Goal: Check status: Check status

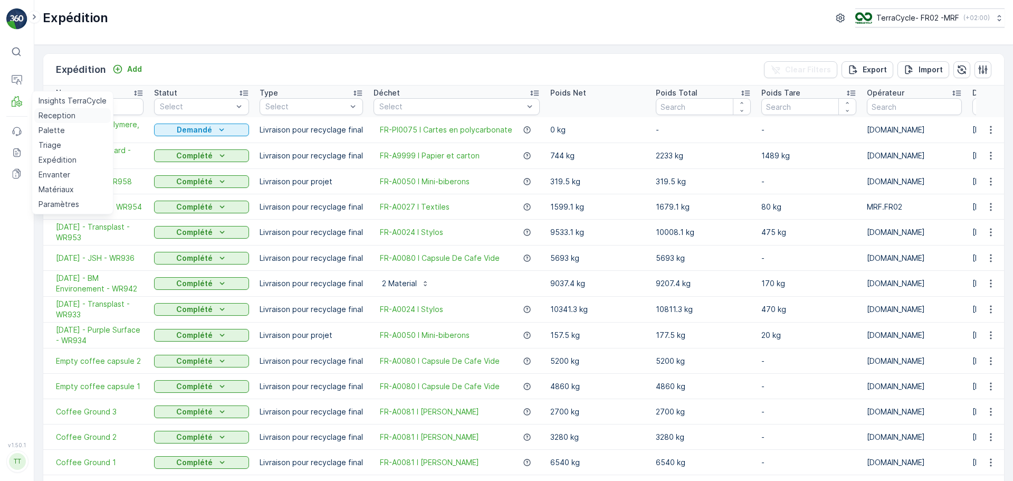
click at [52, 111] on p "Reception" at bounding box center [57, 115] width 37 height 11
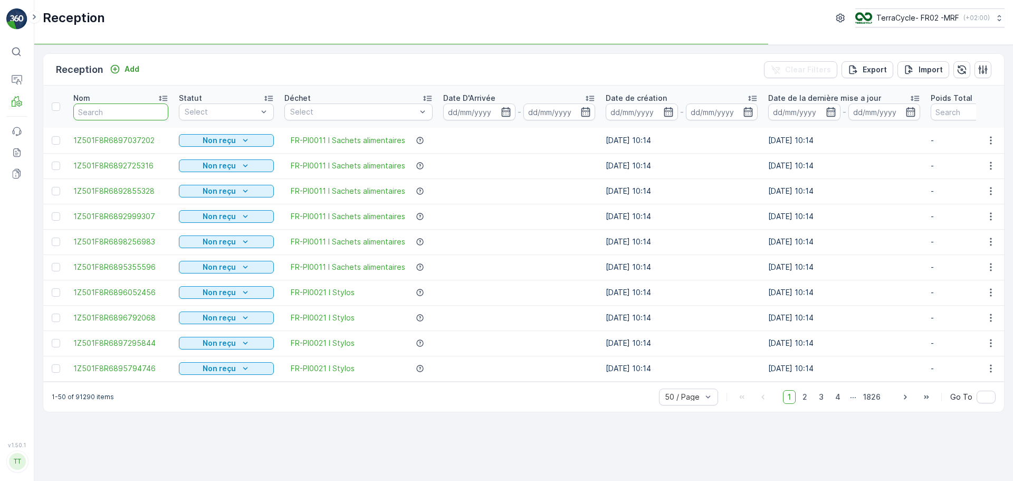
click at [132, 109] on input "text" at bounding box center [120, 111] width 95 height 17
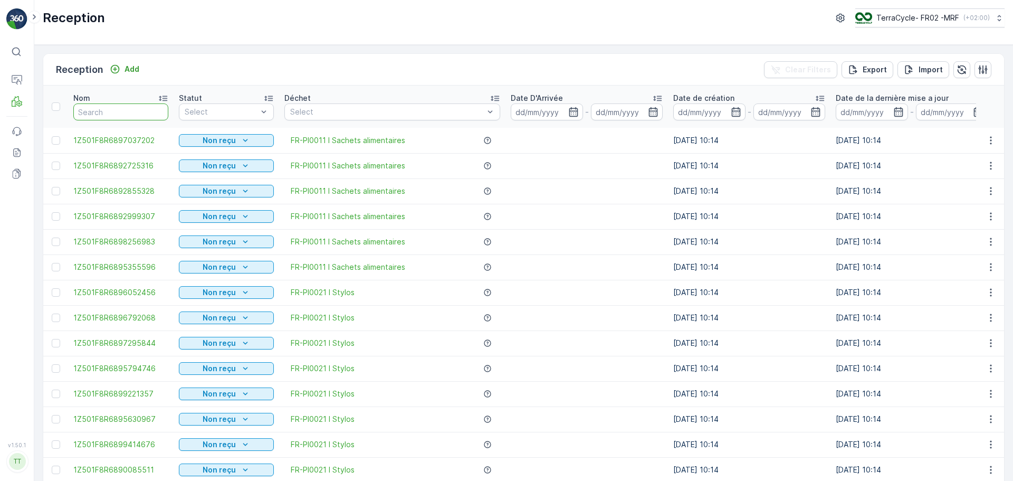
click at [132, 109] on input "text" at bounding box center [120, 111] width 95 height 17
type input "9285"
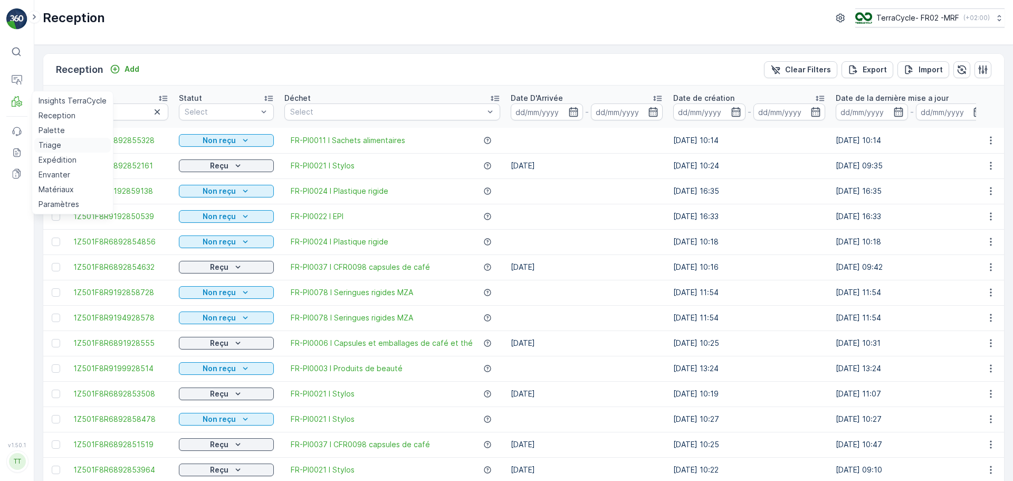
click at [52, 145] on p "Triage" at bounding box center [50, 145] width 23 height 11
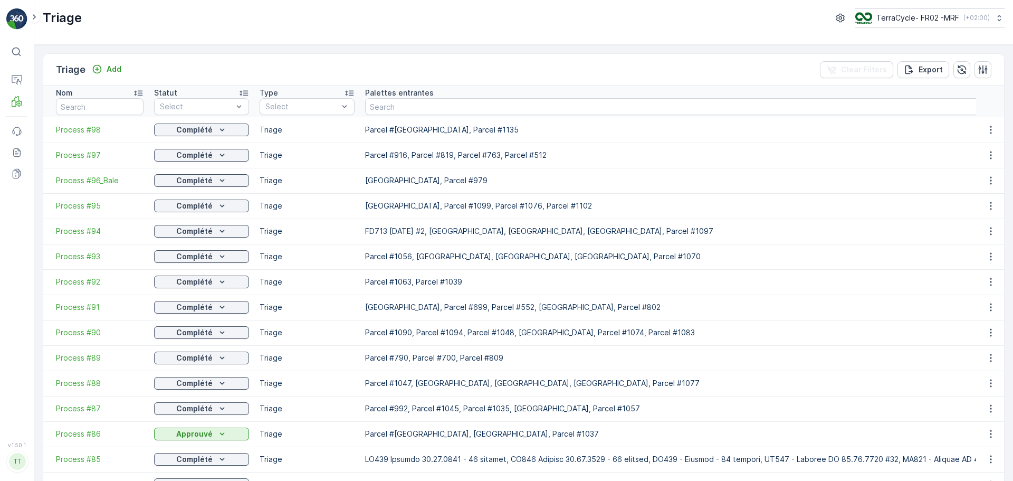
click at [78, 128] on span "Process #98" at bounding box center [100, 129] width 88 height 11
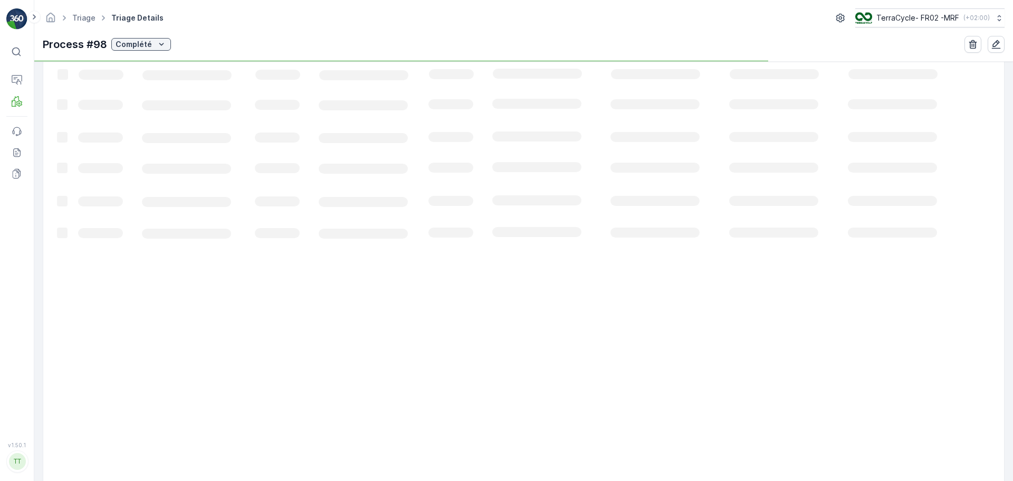
scroll to position [72, 0]
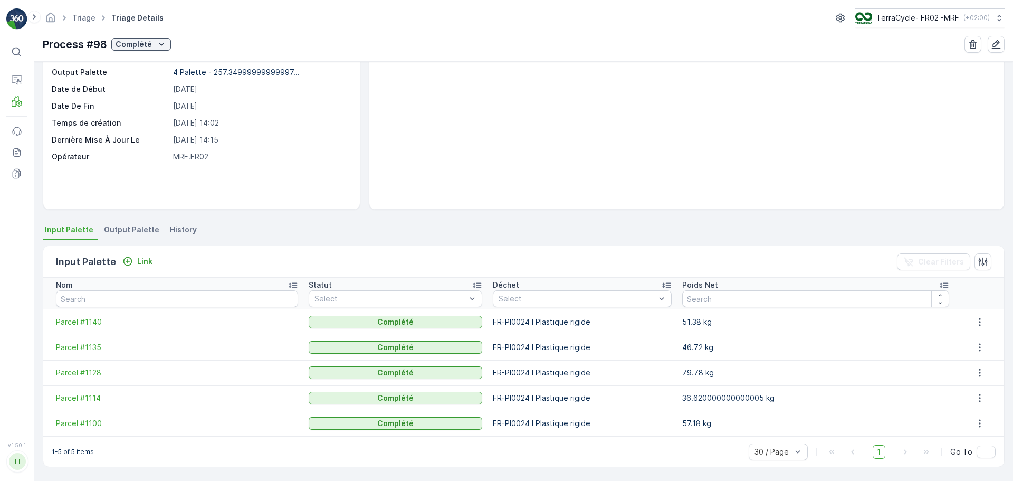
click at [75, 421] on span "Parcel #1100" at bounding box center [177, 423] width 242 height 11
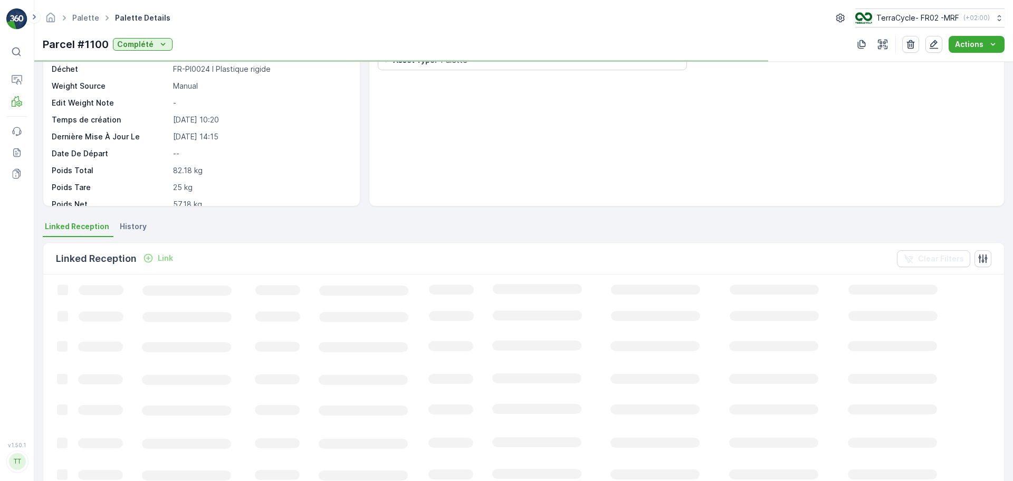
scroll to position [164, 0]
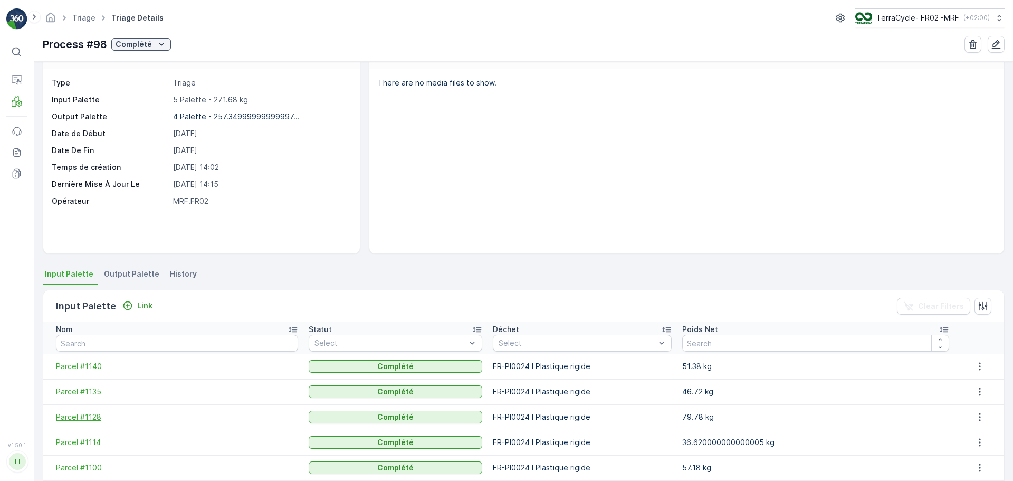
scroll to position [72, 0]
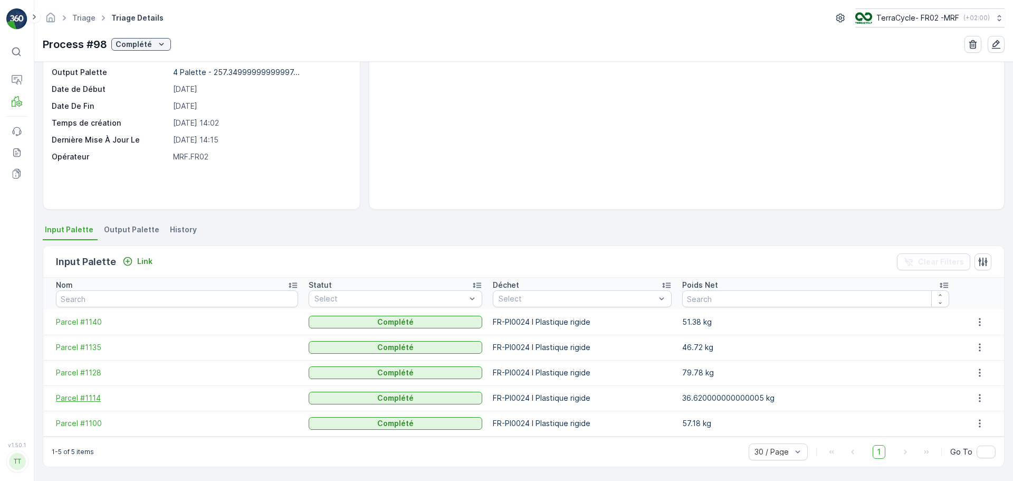
click at [80, 399] on span "Parcel #1114" at bounding box center [177, 397] width 242 height 11
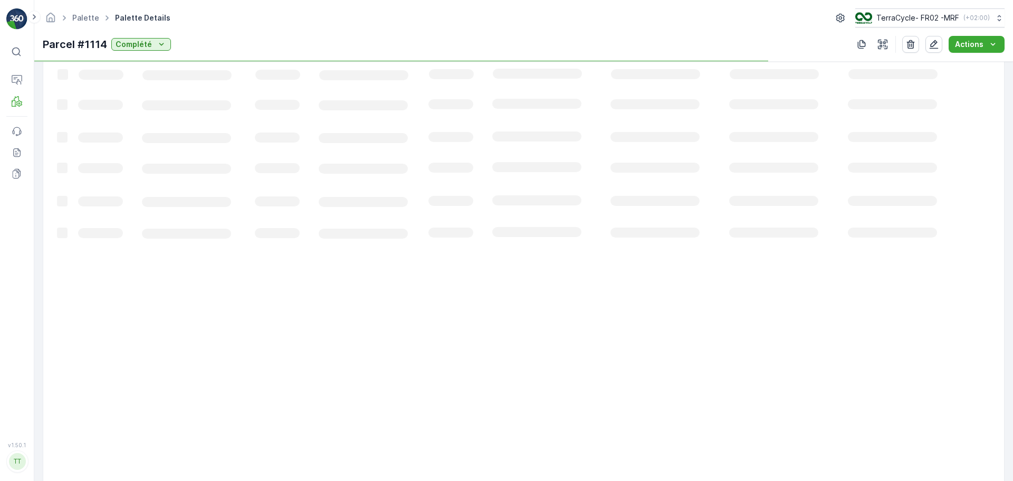
scroll to position [88, 0]
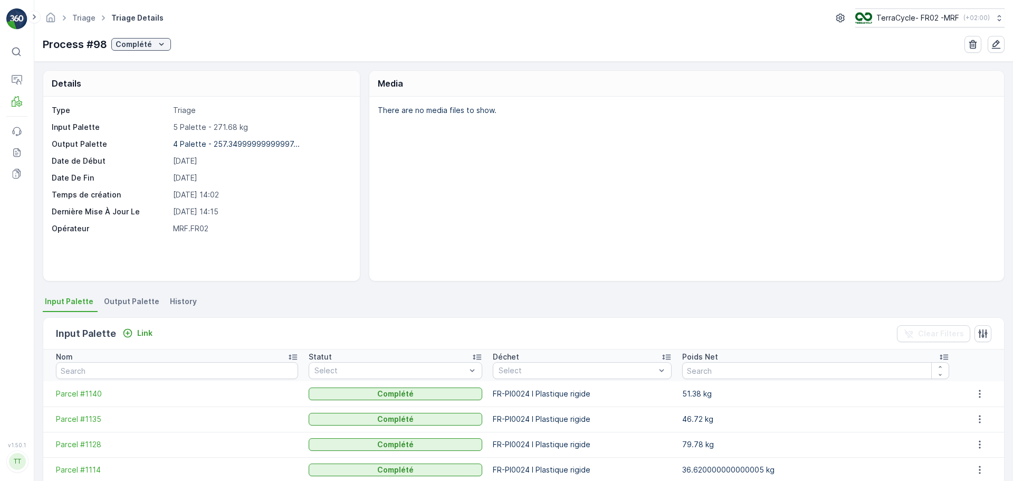
scroll to position [72, 0]
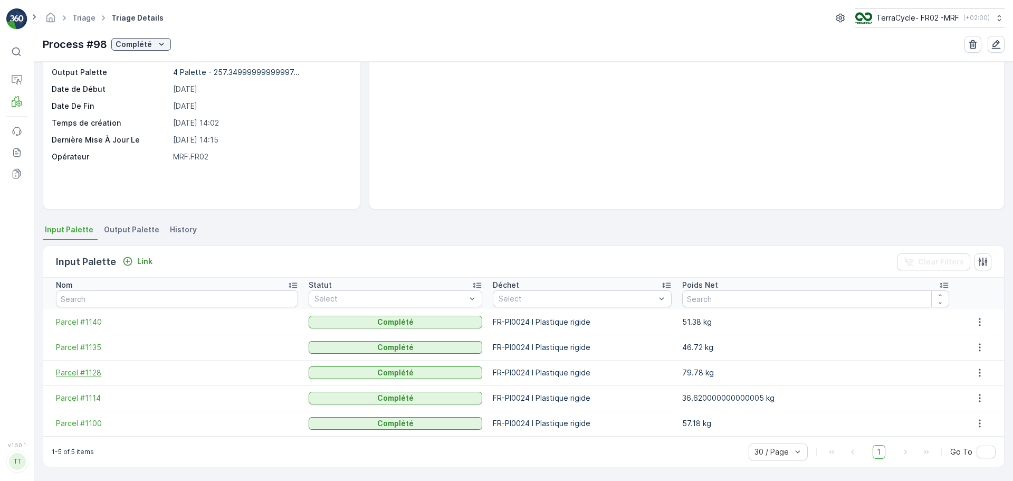
click at [85, 369] on span "Parcel #1128" at bounding box center [177, 372] width 242 height 11
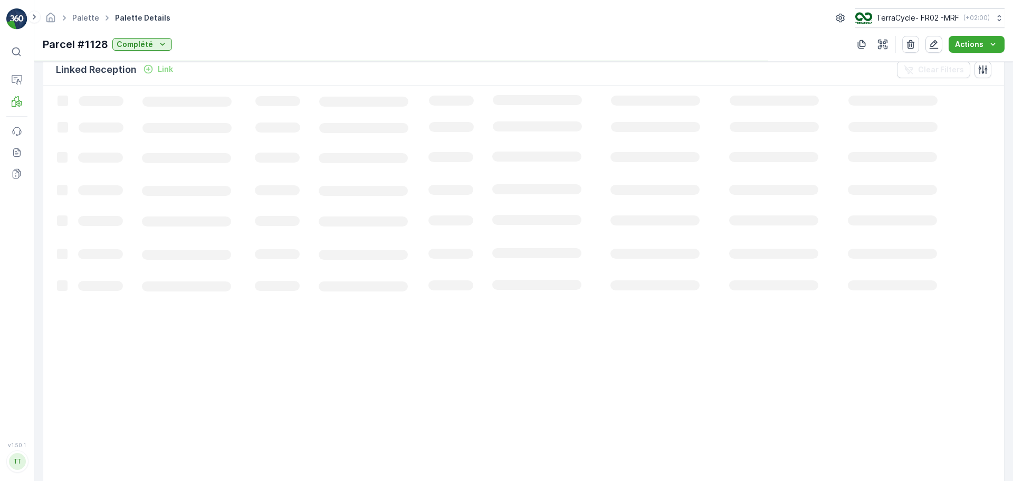
scroll to position [214, 0]
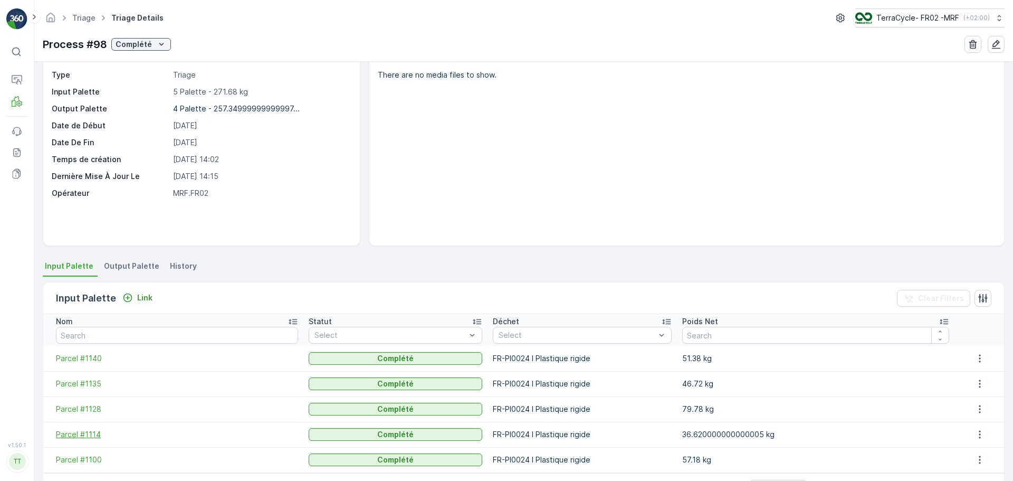
scroll to position [72, 0]
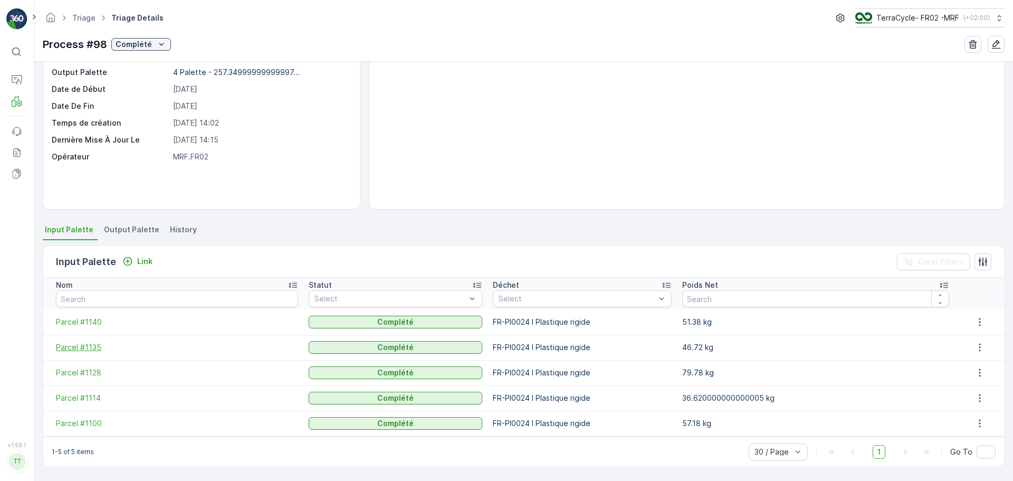
click at [92, 344] on span "Parcel #1135" at bounding box center [177, 347] width 242 height 11
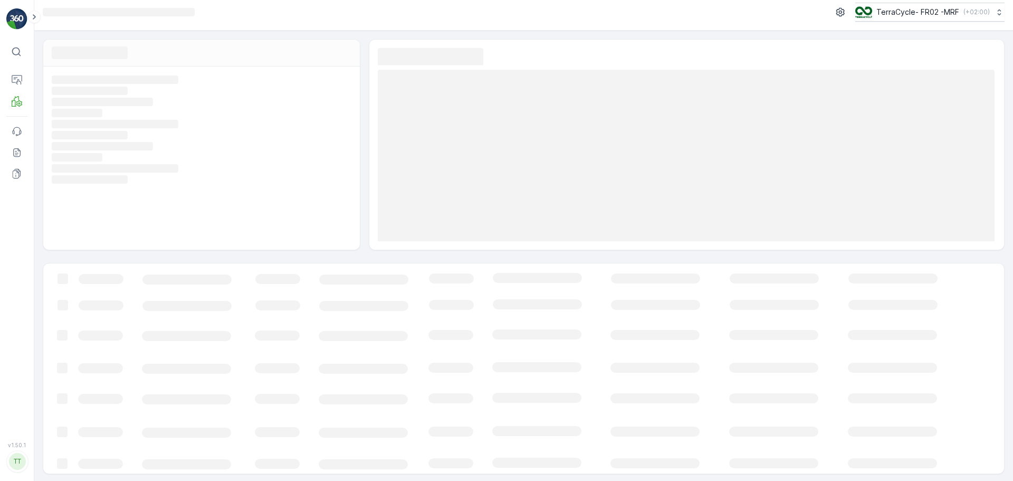
scroll to position [7, 0]
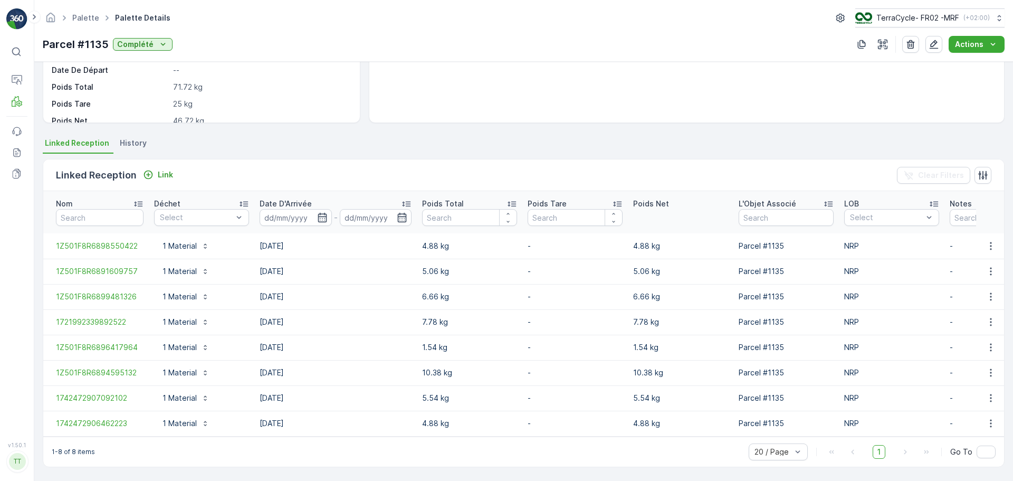
scroll to position [164, 0]
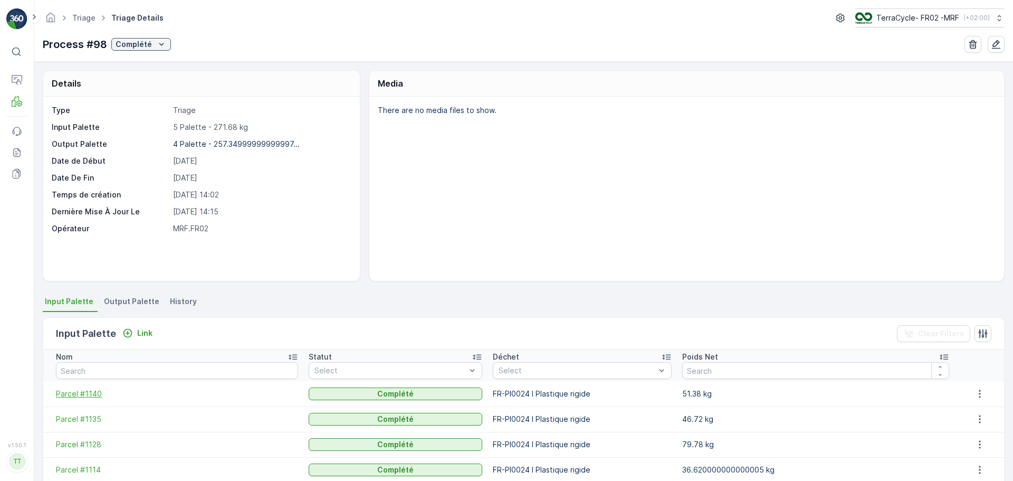
click at [92, 395] on span "Parcel #1140" at bounding box center [177, 393] width 242 height 11
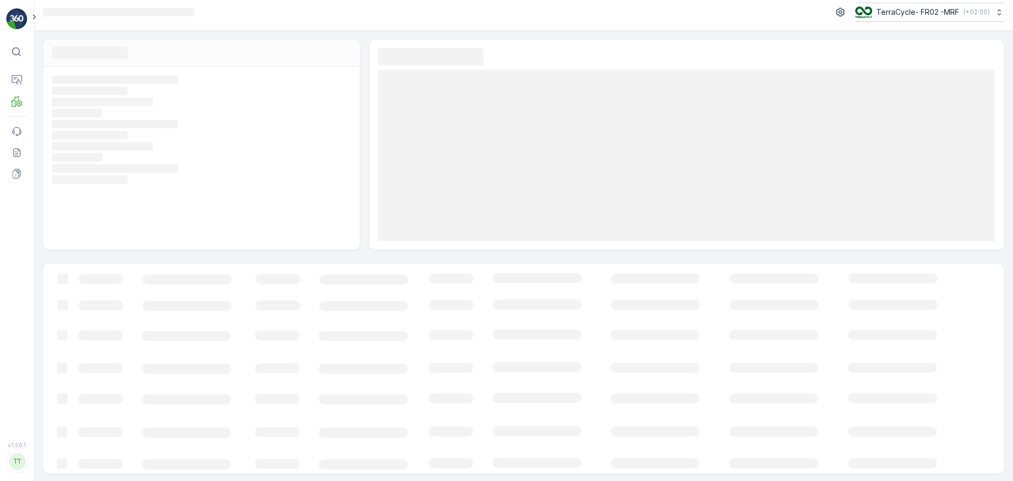
scroll to position [7, 0]
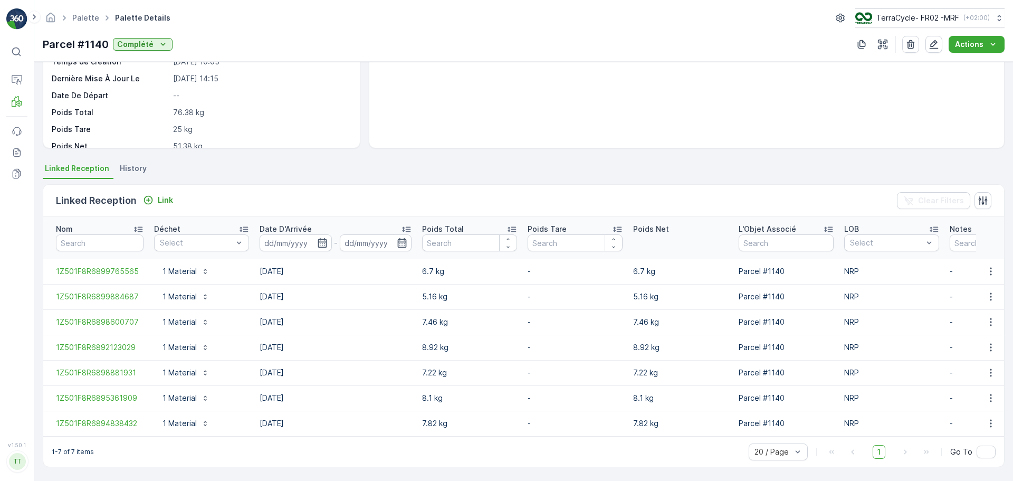
scroll to position [138, 0]
